Goal: Transaction & Acquisition: Purchase product/service

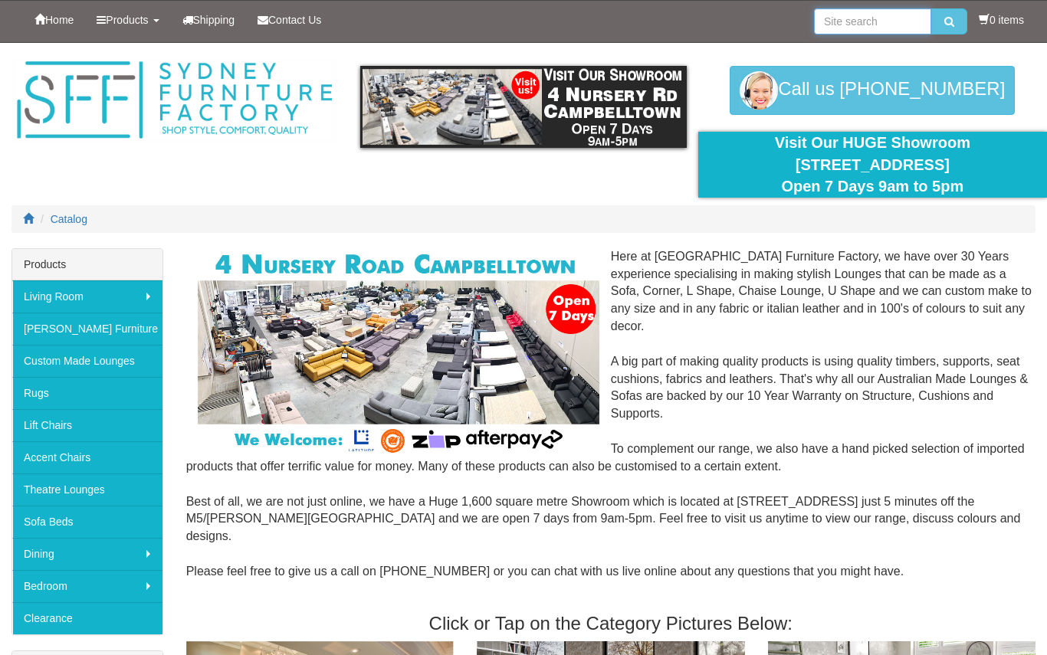
click at [833, 13] on input "search" at bounding box center [872, 21] width 117 height 26
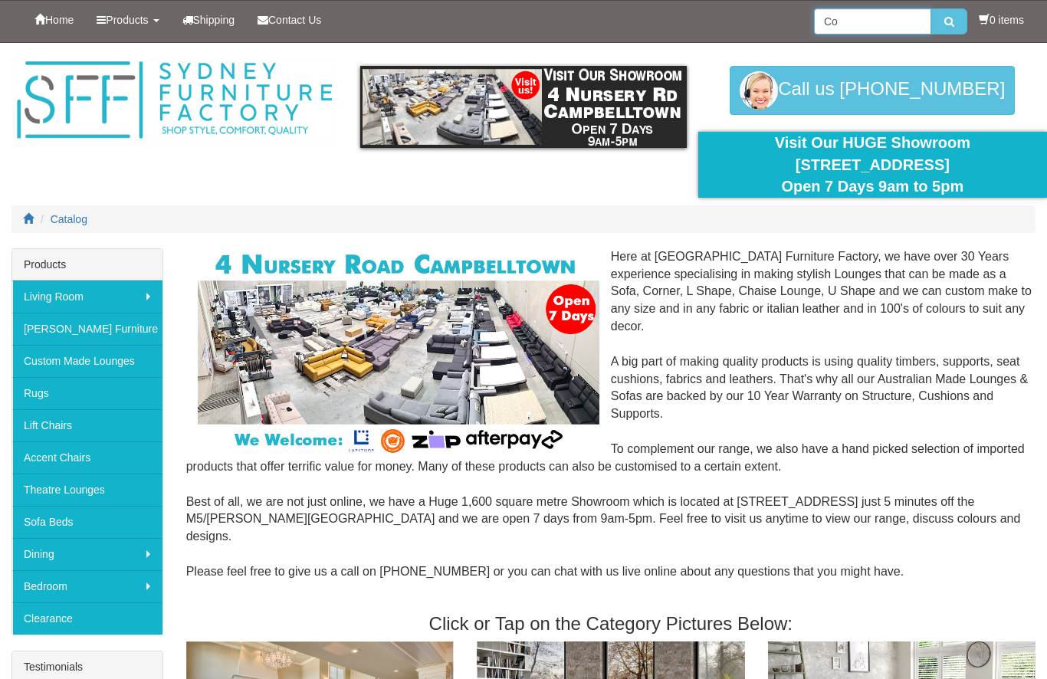
type input "C"
type input "Recliner lounge"
click at [945, 21] on button "submit" at bounding box center [949, 21] width 36 height 26
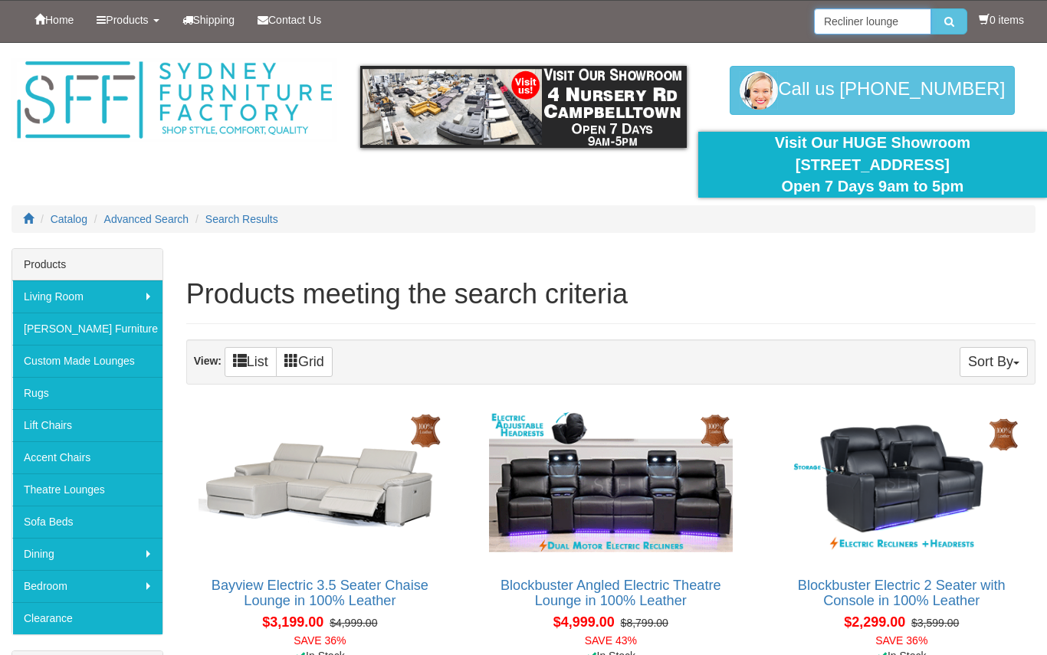
click at [839, 18] on input "Recliner lounge" at bounding box center [872, 21] width 117 height 26
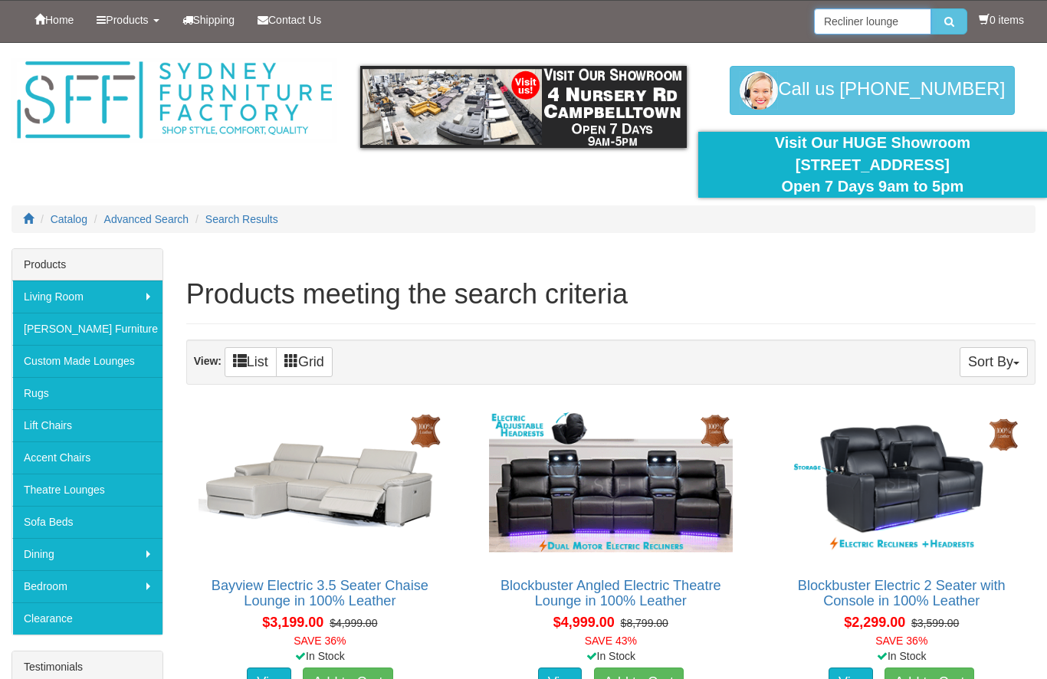
click at [919, 28] on input "Recliner lounge" at bounding box center [872, 21] width 117 height 26
type input "R"
type input "Medium domino 5 seater"
click at [945, 21] on button "submit" at bounding box center [949, 21] width 36 height 26
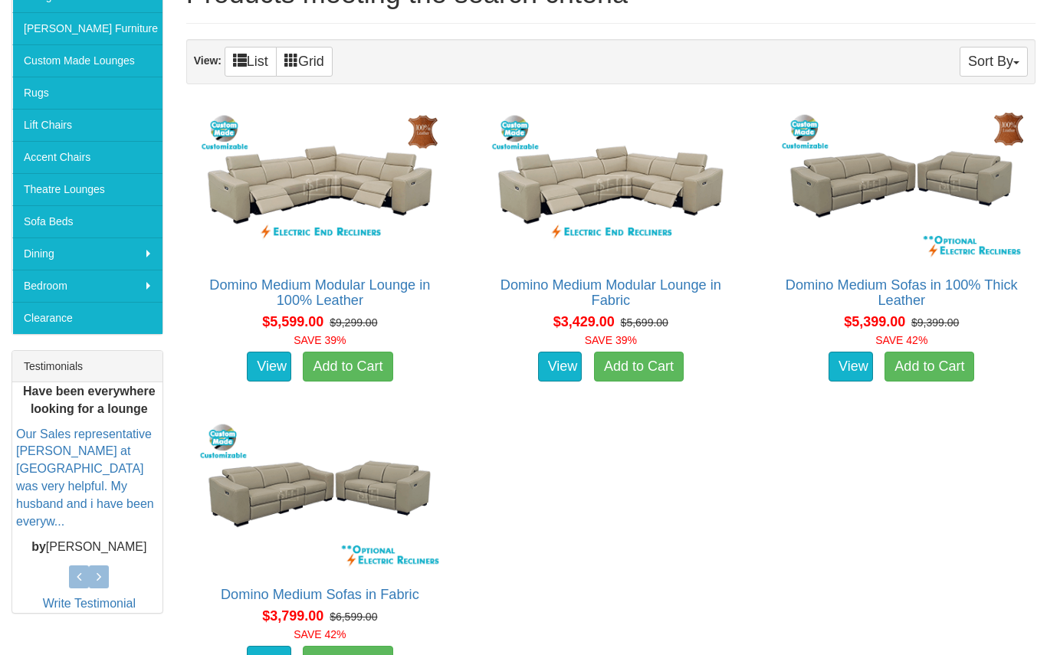
scroll to position [276, 0]
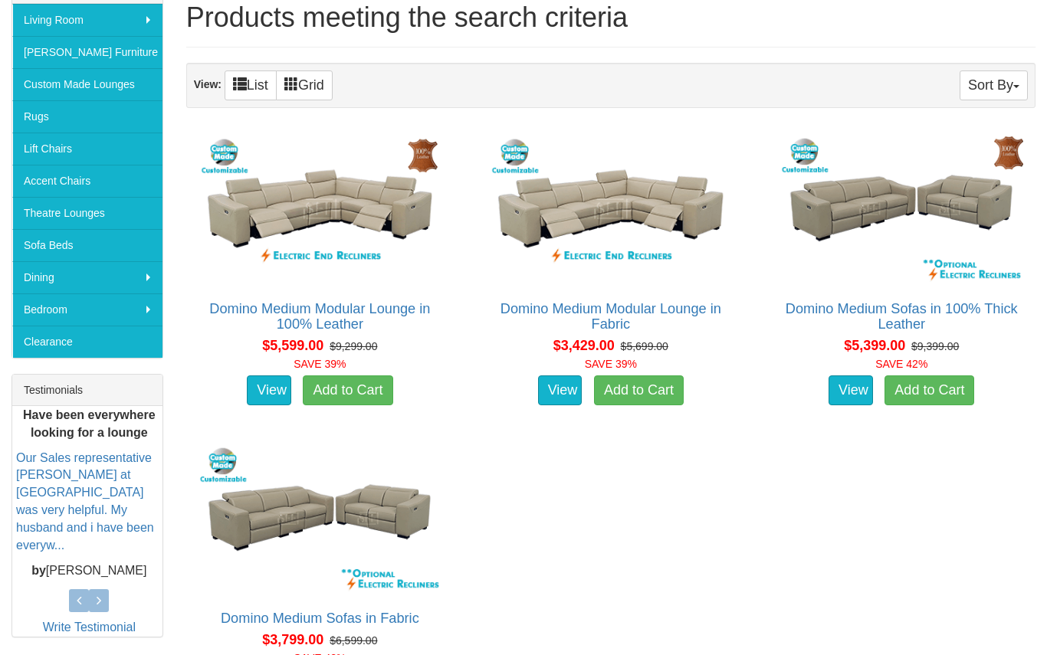
click at [652, 228] on img at bounding box center [610, 209] width 251 height 153
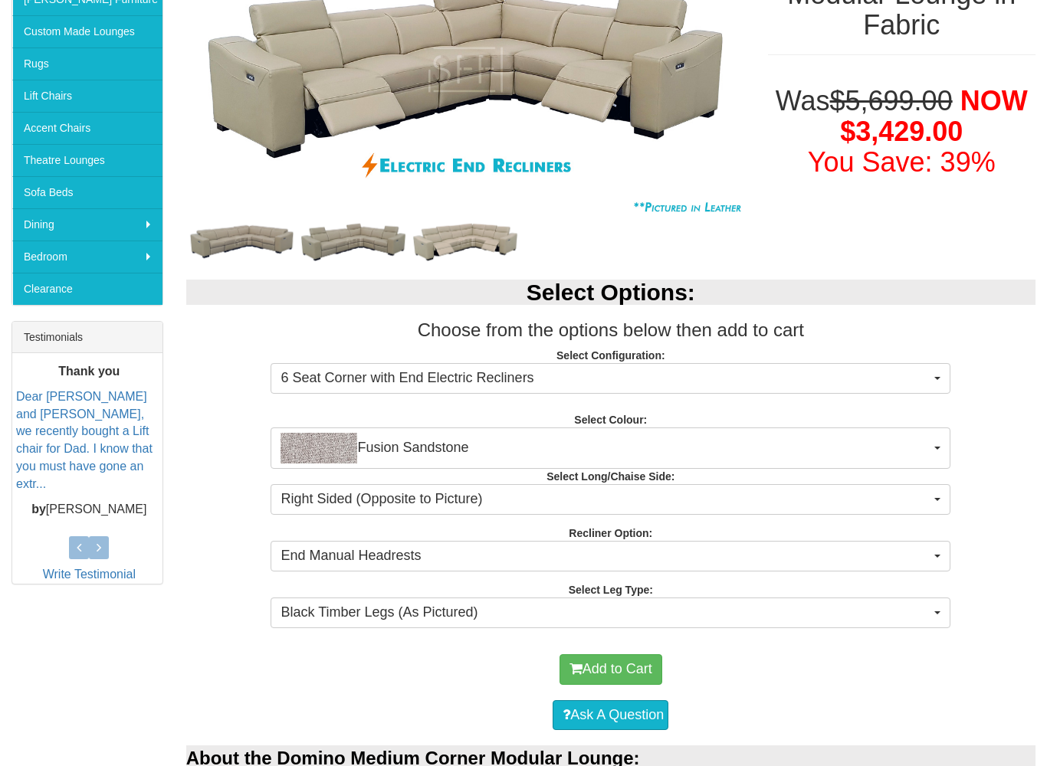
scroll to position [329, 0]
click at [886, 454] on span "Fusion Sandstone" at bounding box center [605, 448] width 650 height 31
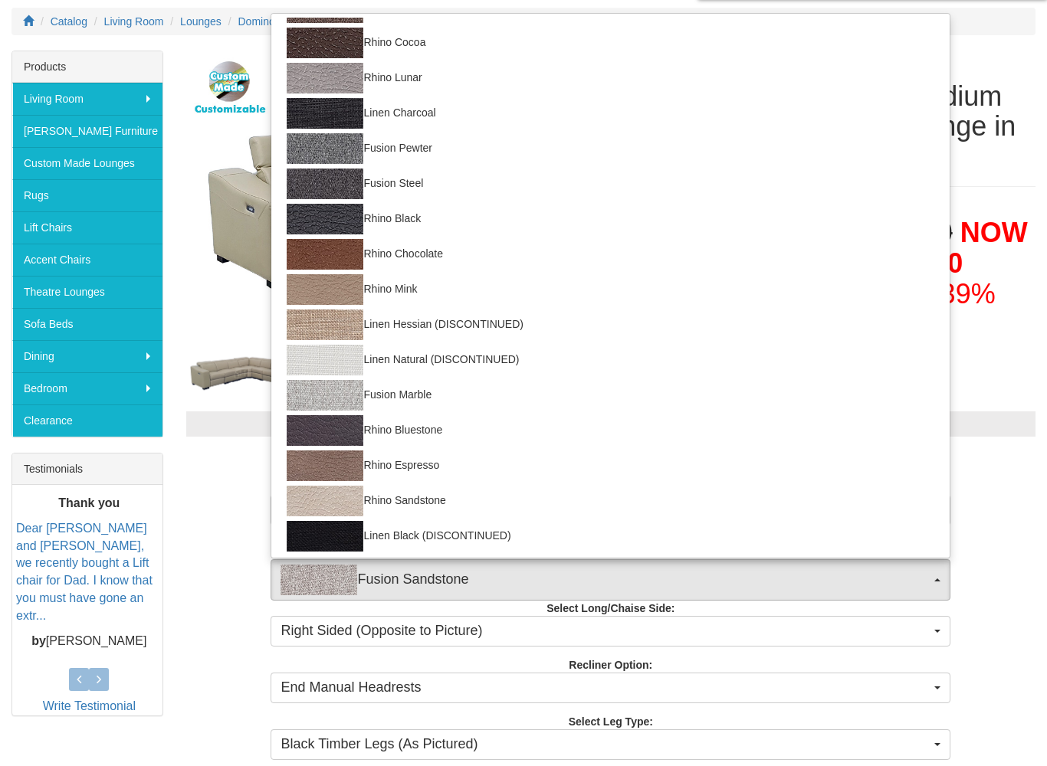
scroll to position [63, 0]
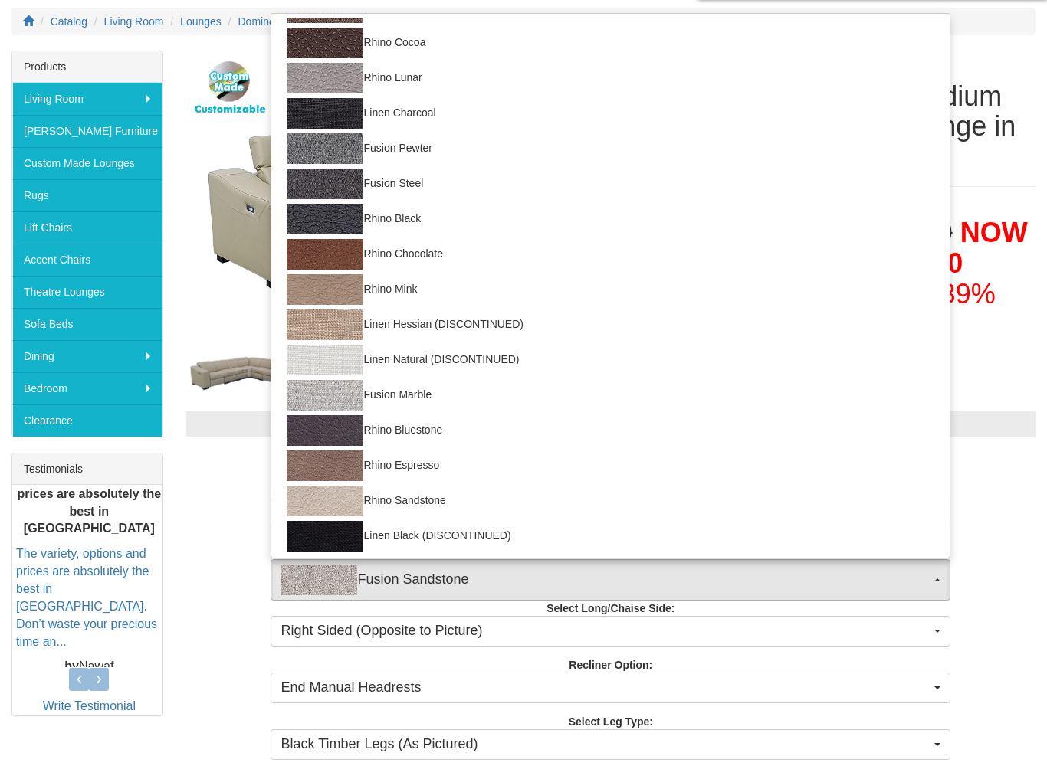
click at [994, 63] on div at bounding box center [523, 383] width 1047 height 766
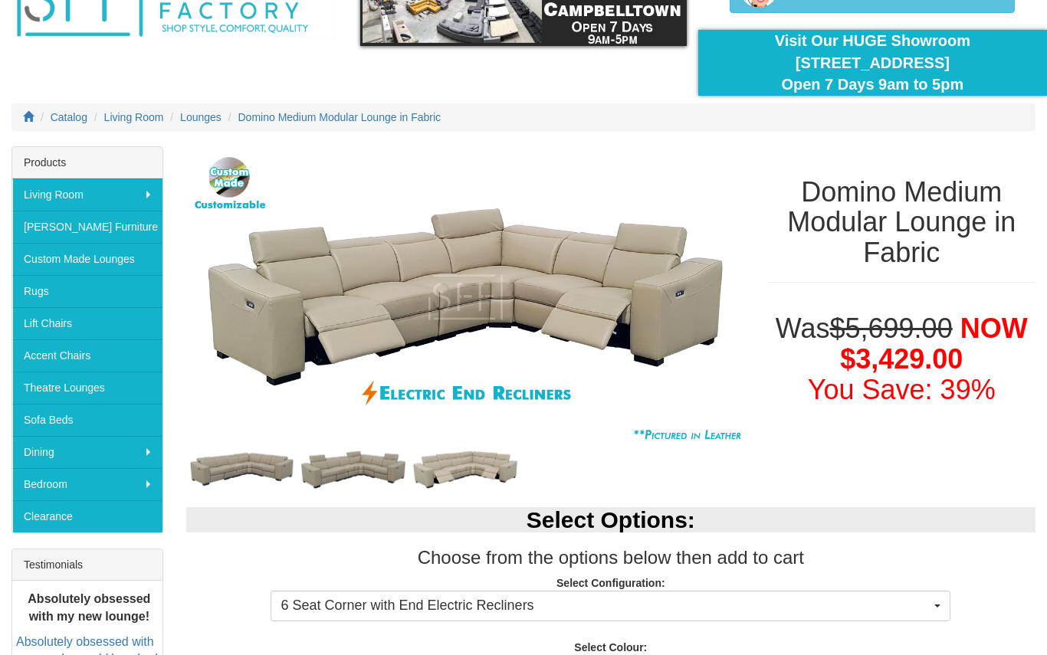
scroll to position [0, 0]
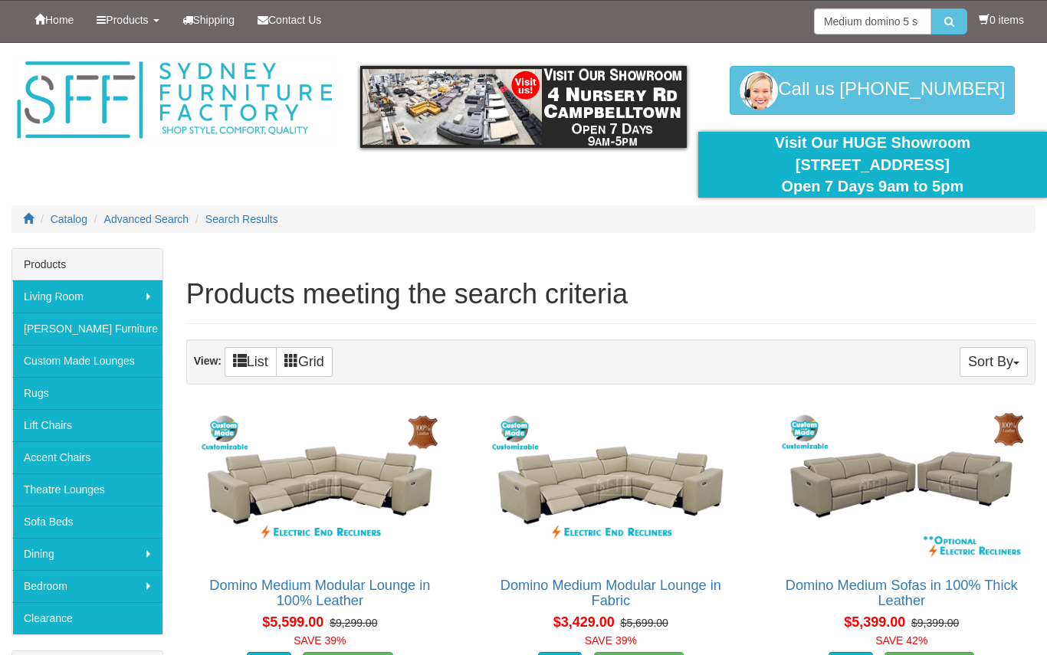
scroll to position [277, 0]
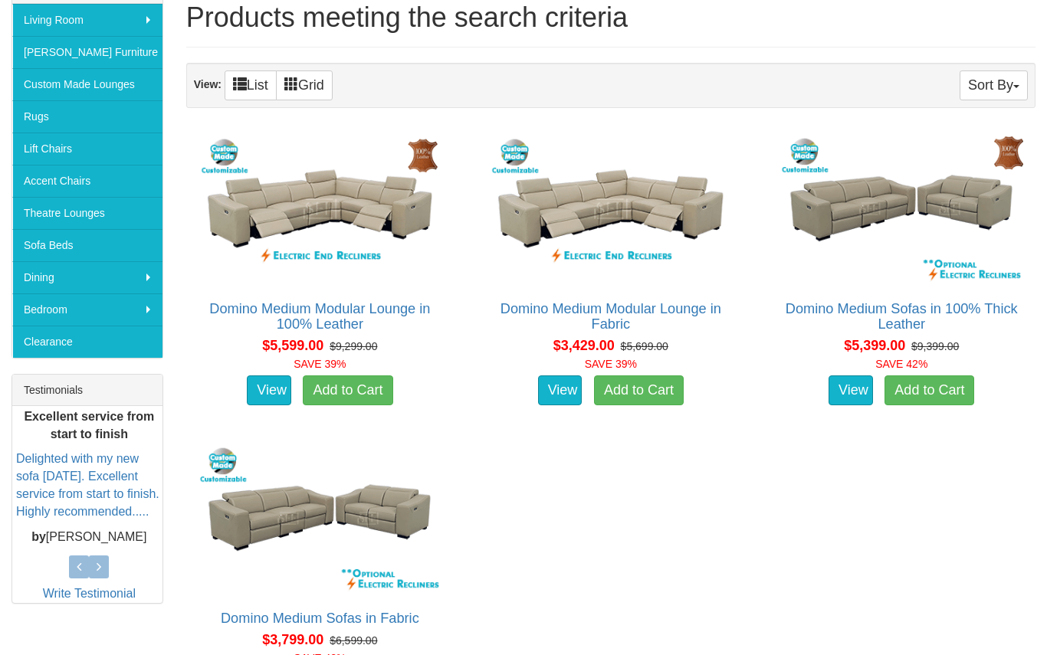
click at [343, 234] on img at bounding box center [320, 208] width 251 height 153
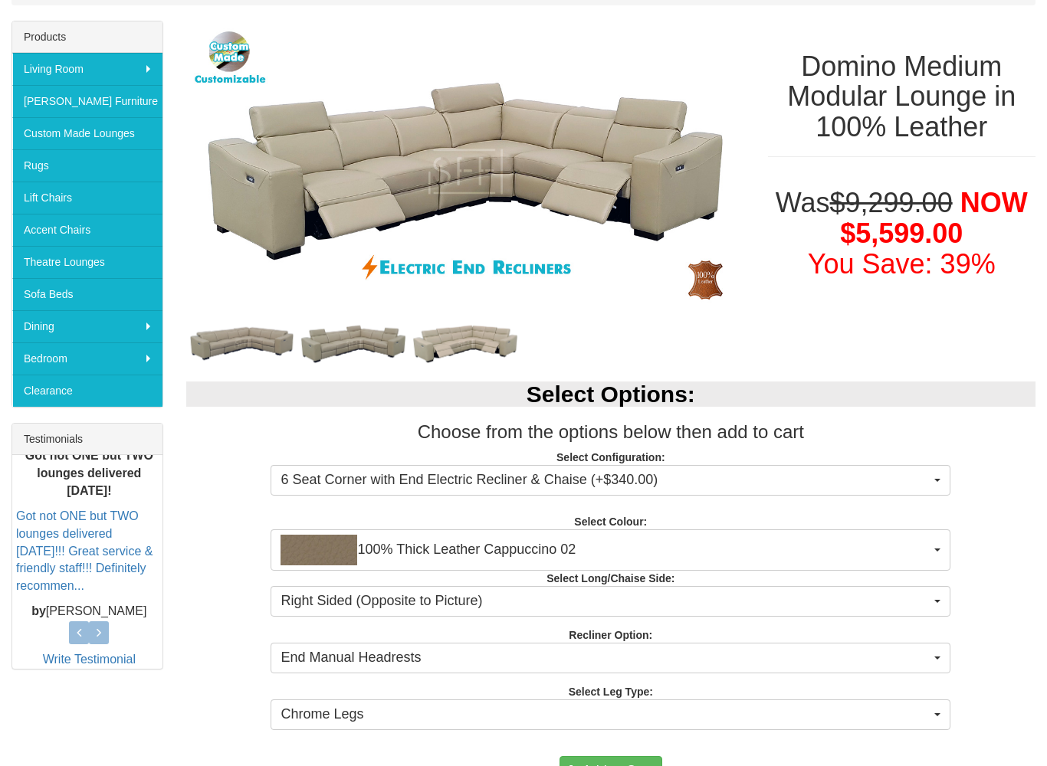
scroll to position [228, 0]
click at [657, 548] on span "100% Thick Leather Cappuccino 02" at bounding box center [605, 550] width 650 height 31
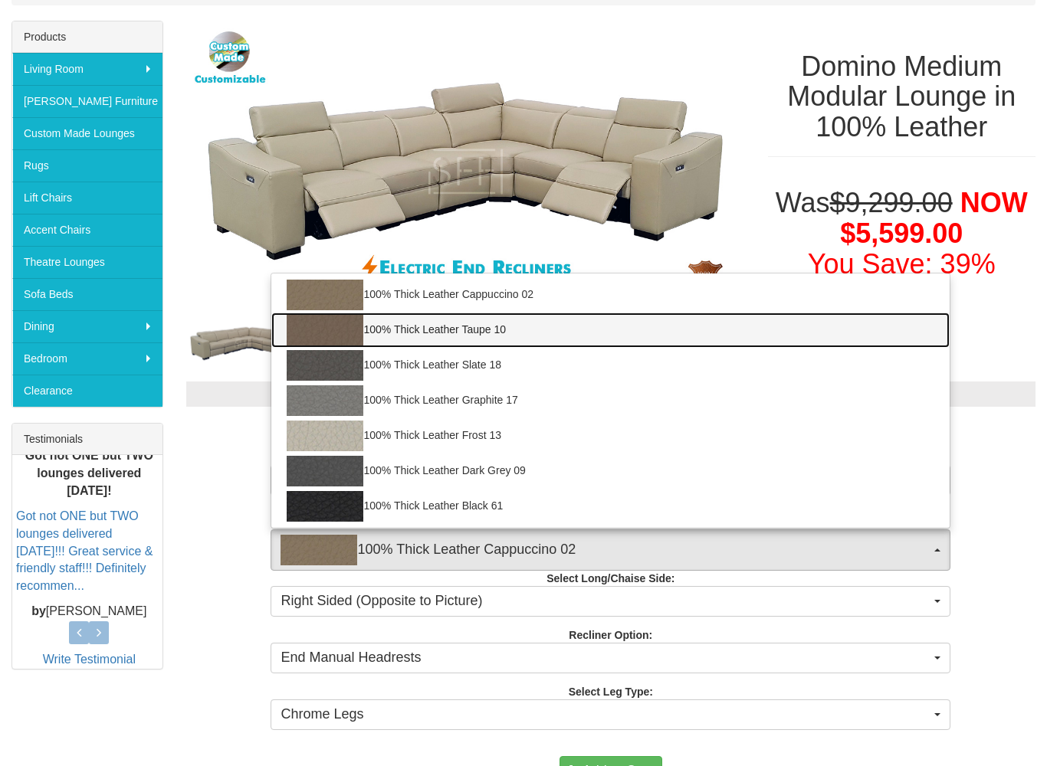
click at [465, 326] on link "100% Thick Leather Taupe 10" at bounding box center [610, 330] width 678 height 35
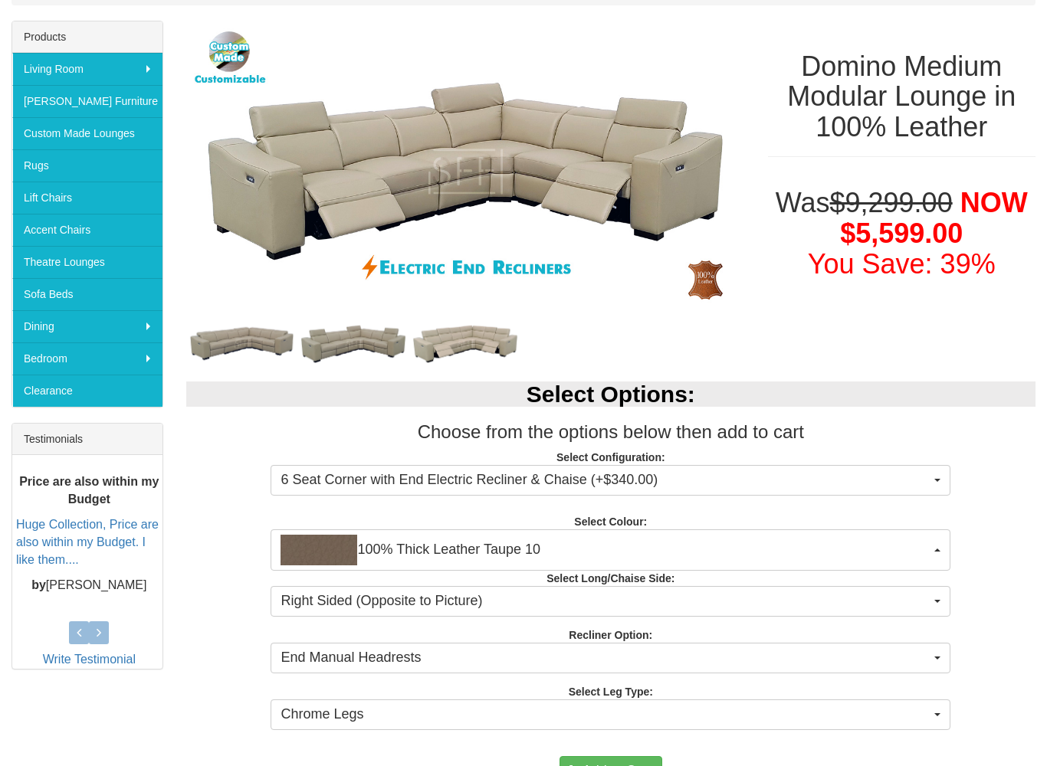
click at [459, 549] on span "100% Thick Leather Taupe 10" at bounding box center [605, 550] width 650 height 31
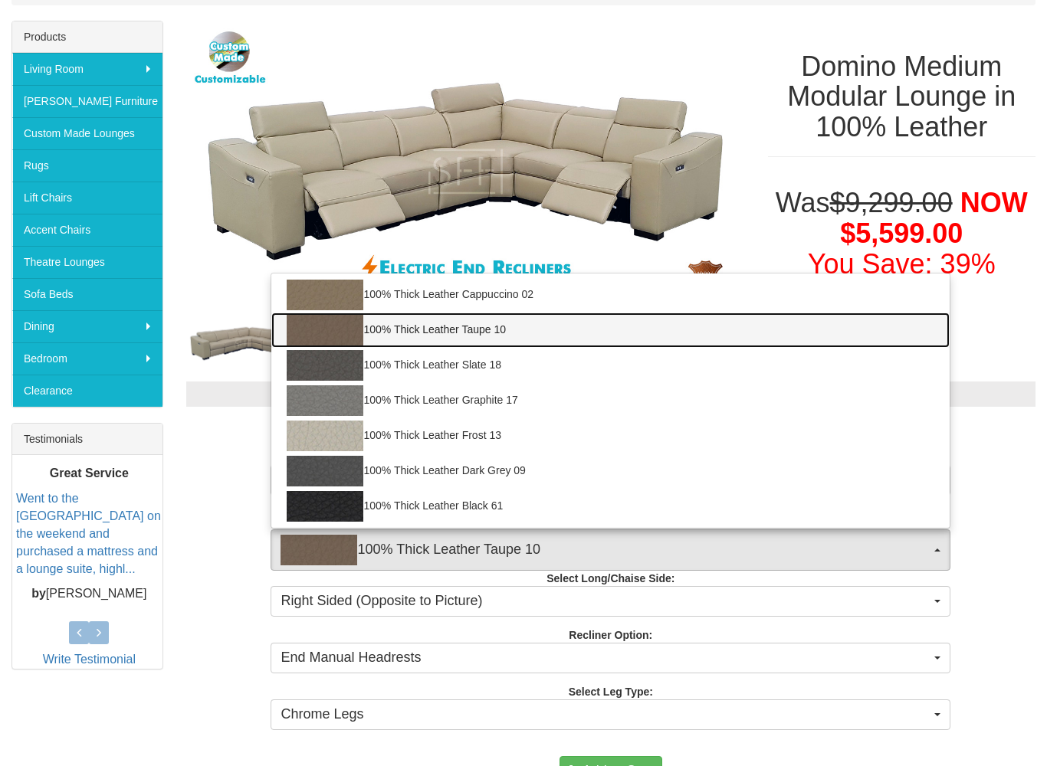
click at [333, 336] on img at bounding box center [325, 330] width 77 height 31
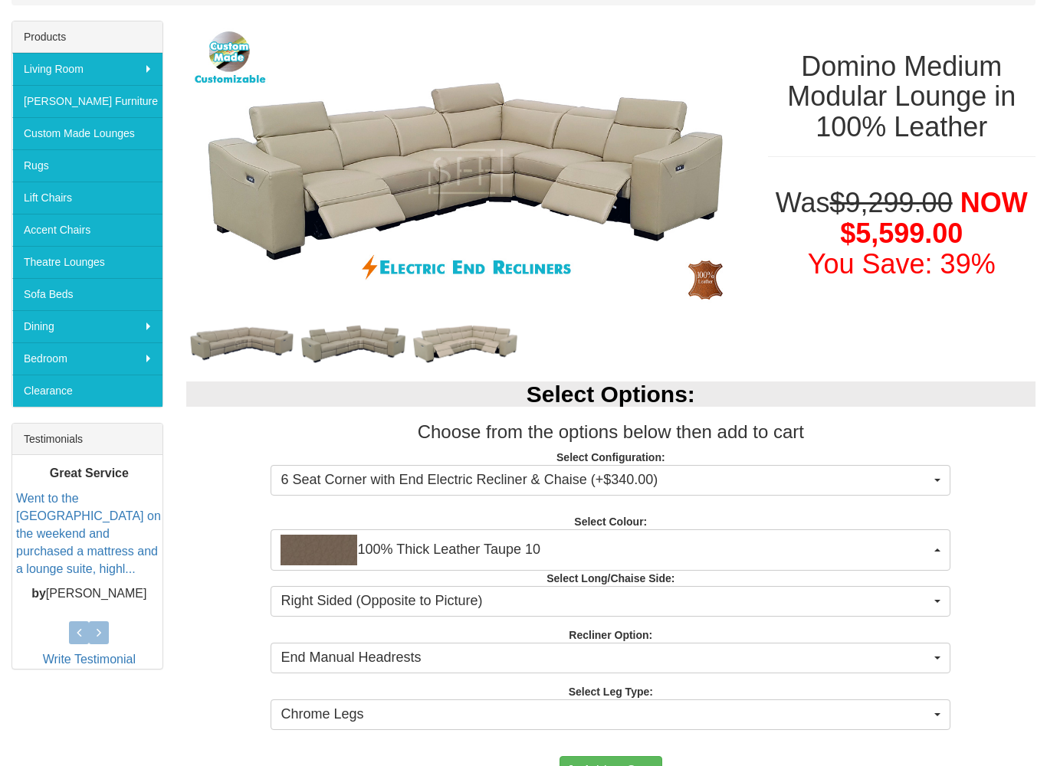
click at [339, 545] on img "button" at bounding box center [318, 550] width 77 height 31
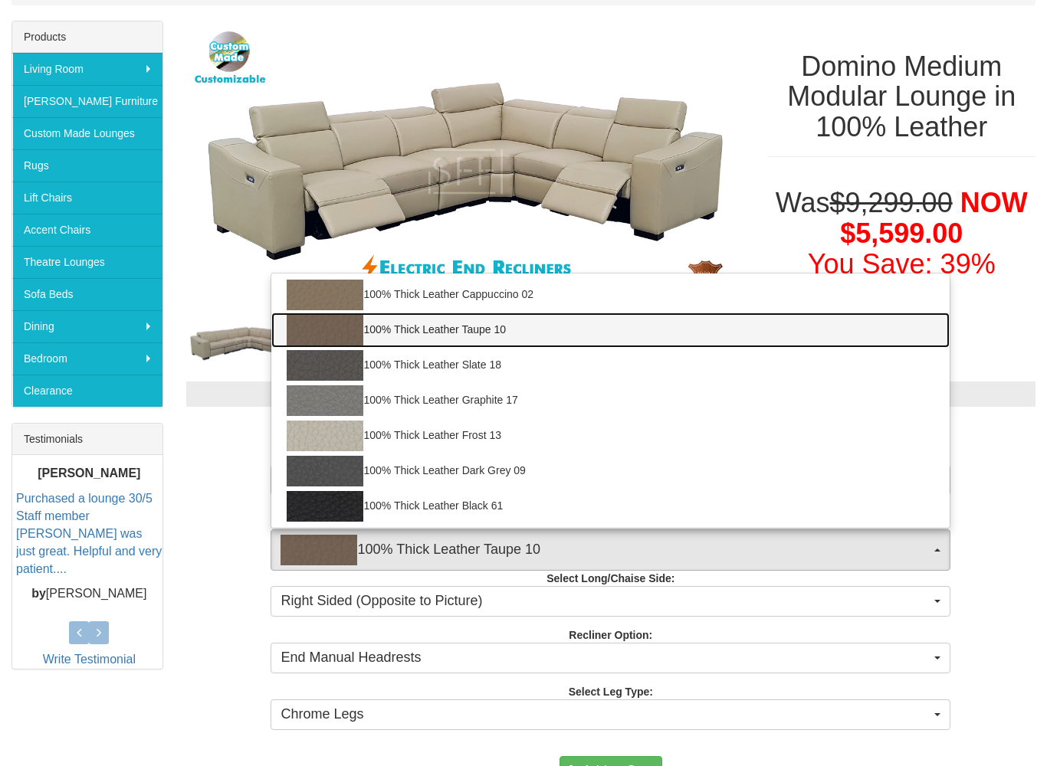
click at [340, 335] on img at bounding box center [325, 330] width 77 height 31
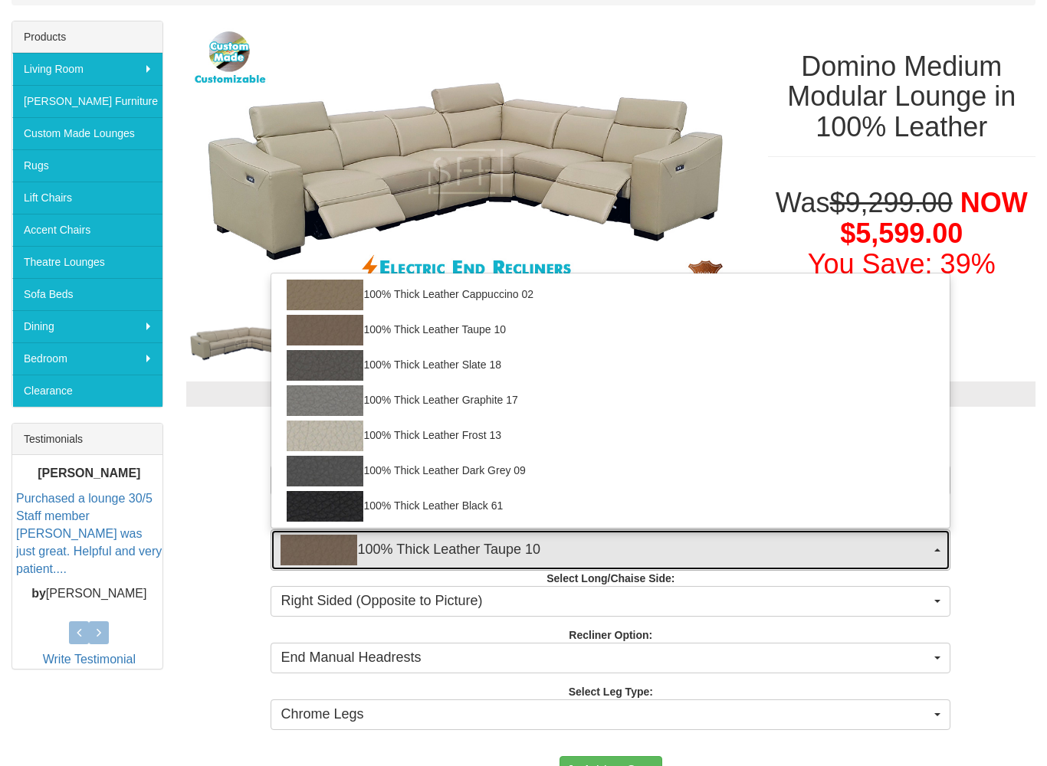
select select "1947"
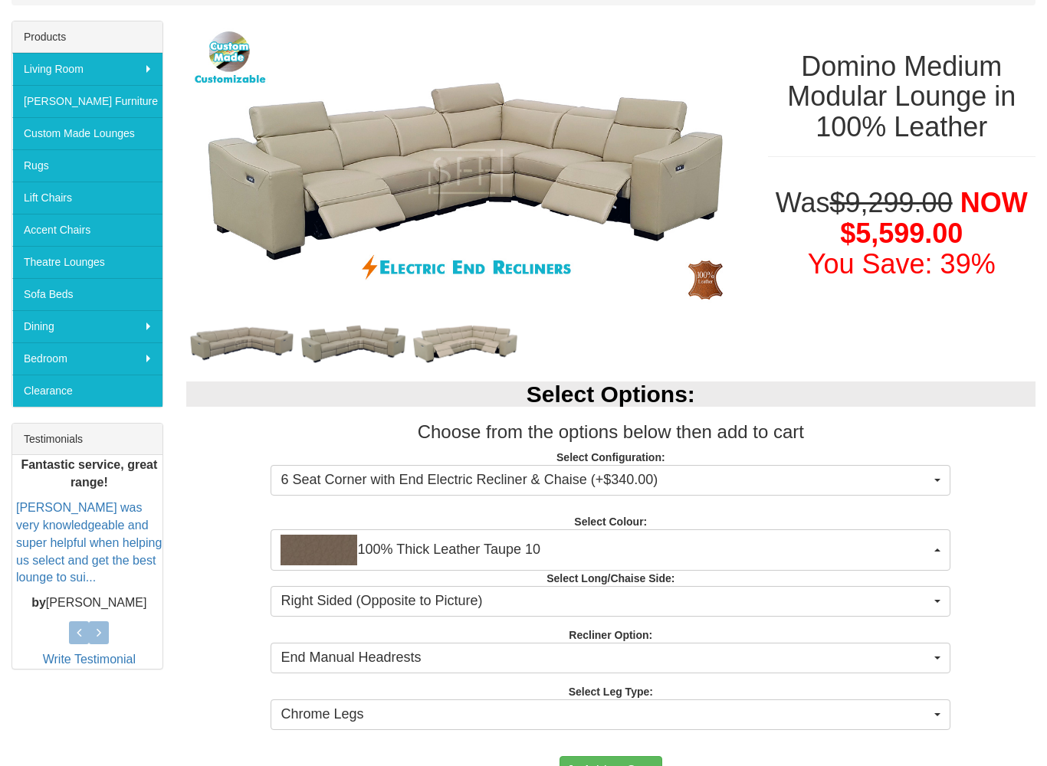
click at [352, 595] on span "Right Sided (Opposite to Picture)" at bounding box center [605, 601] width 650 height 20
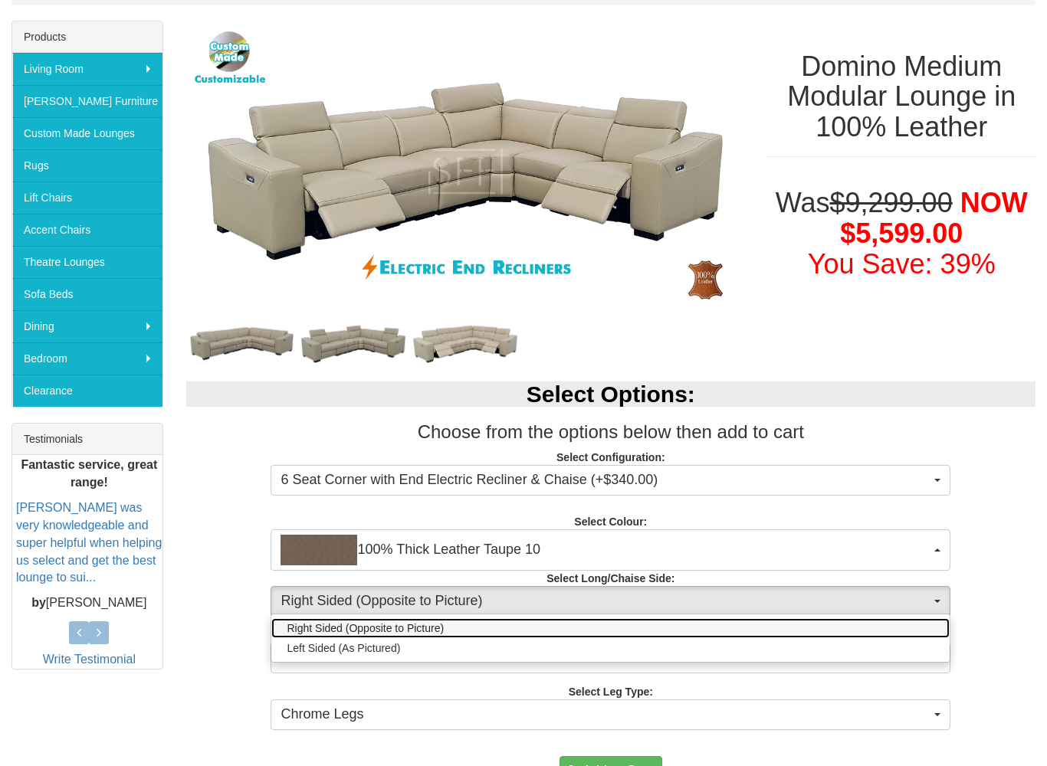
scroll to position [227, 0]
